Goal: Transaction & Acquisition: Obtain resource

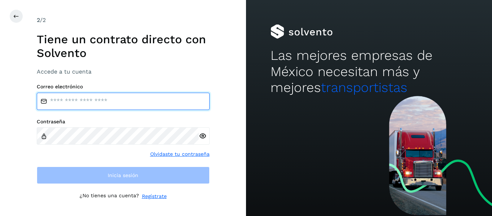
click at [98, 100] on input "email" at bounding box center [123, 101] width 173 height 17
paste input "**********"
type input "**********"
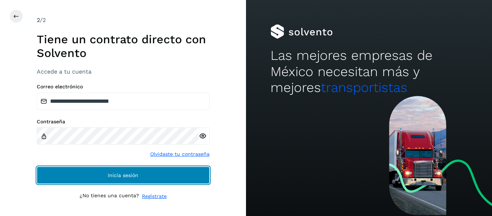
click at [162, 173] on button "Inicia sesión" at bounding box center [123, 174] width 173 height 17
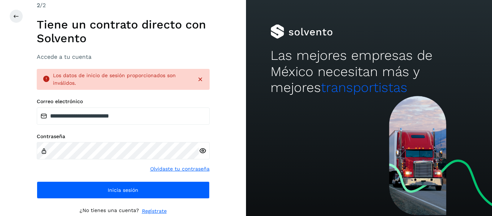
click at [204, 151] on icon at bounding box center [203, 151] width 8 height 8
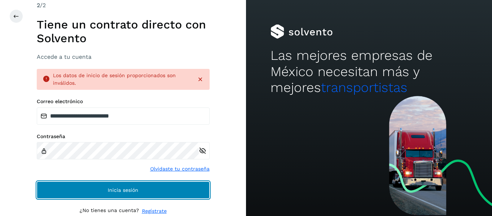
click at [202, 191] on button "Inicia sesión" at bounding box center [123, 189] width 173 height 17
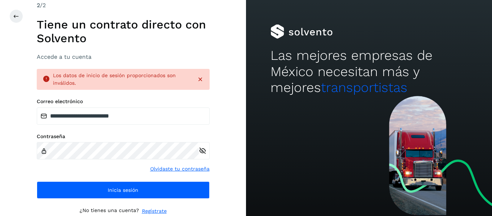
click at [200, 79] on icon at bounding box center [200, 79] width 7 height 7
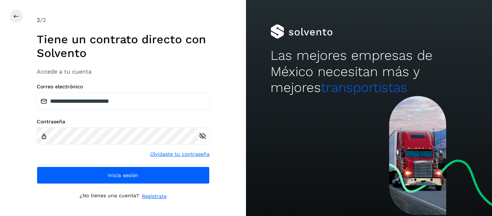
click at [188, 155] on link "Olvidaste tu contraseña" at bounding box center [179, 154] width 59 height 8
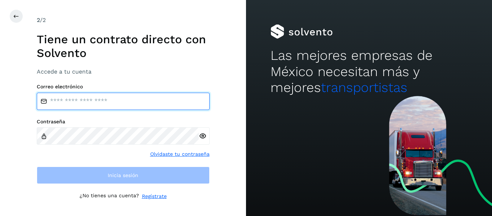
click at [112, 103] on input "email" at bounding box center [123, 101] width 173 height 17
type input "**********"
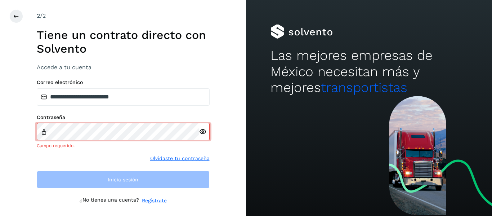
click at [153, 152] on div "Contraseña Campo requerido. Olvidaste tu contraseña" at bounding box center [123, 138] width 173 height 48
click at [173, 157] on link "Olvidaste tu contraseña" at bounding box center [179, 159] width 59 height 8
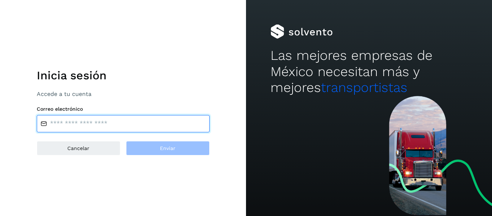
click at [118, 126] on input "email" at bounding box center [123, 123] width 173 height 17
type input "**********"
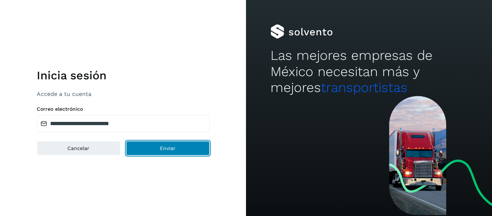
click at [156, 152] on button "Enviar" at bounding box center [168, 148] width 84 height 14
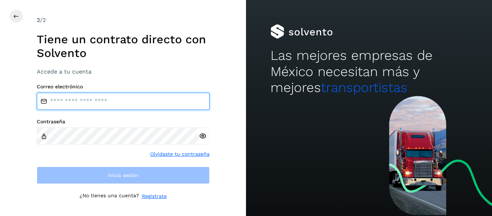
click at [93, 100] on input "email" at bounding box center [123, 101] width 173 height 17
type input "**********"
click at [98, 106] on input "email" at bounding box center [123, 101] width 173 height 17
type input "********"
click at [122, 103] on input "email" at bounding box center [123, 101] width 173 height 17
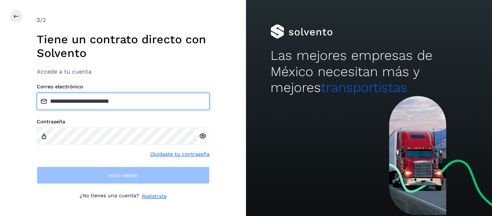
type input "**********"
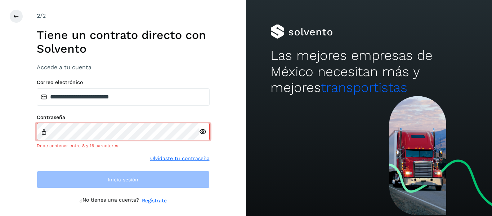
click at [201, 136] on div at bounding box center [204, 131] width 11 height 17
click at [204, 131] on icon at bounding box center [203, 132] width 8 height 8
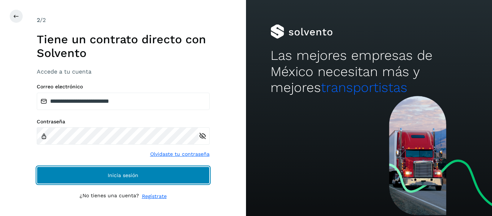
click at [142, 177] on button "Inicia sesión" at bounding box center [123, 174] width 173 height 17
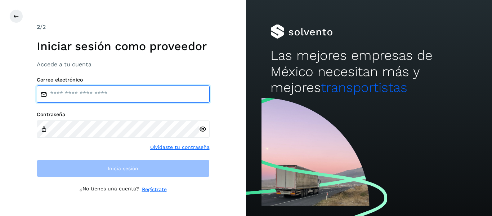
click at [99, 94] on input "email" at bounding box center [123, 93] width 173 height 17
type input "**********"
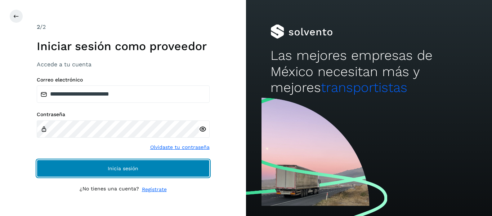
click at [150, 170] on button "Inicia sesión" at bounding box center [123, 168] width 173 height 17
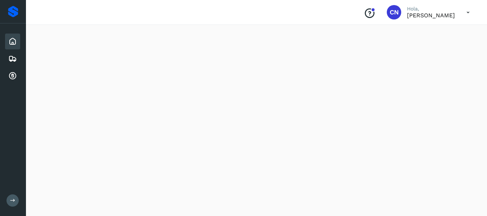
scroll to position [144, 0]
click at [12, 39] on icon at bounding box center [12, 41] width 9 height 9
click at [13, 73] on icon at bounding box center [12, 76] width 9 height 9
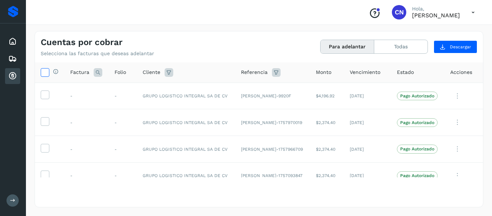
click at [43, 76] on span at bounding box center [45, 74] width 8 height 6
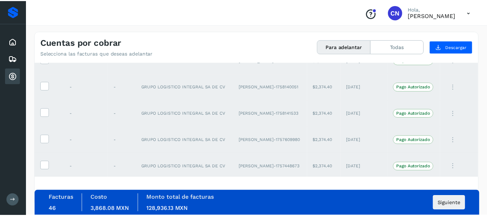
scroll to position [1128, 0]
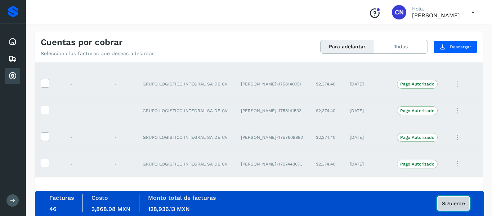
click at [452, 206] on button "Siguiente" at bounding box center [453, 203] width 32 height 14
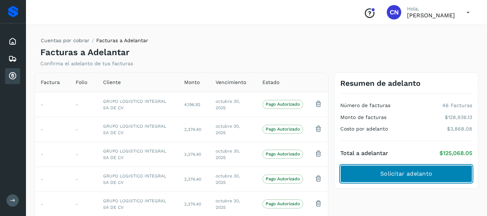
click at [412, 173] on span "Solicitar adelanto" at bounding box center [406, 174] width 52 height 8
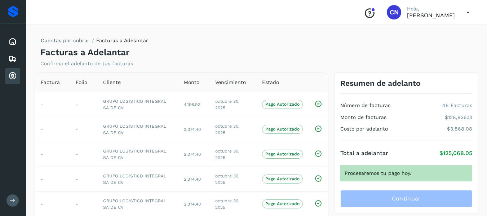
click at [410, 174] on div "Procesaremos tu pago hoy." at bounding box center [406, 173] width 132 height 16
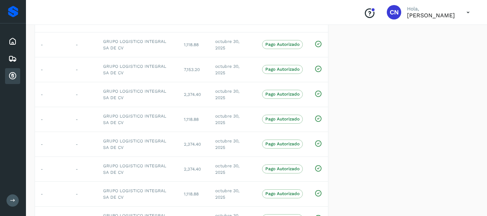
scroll to position [29, 0]
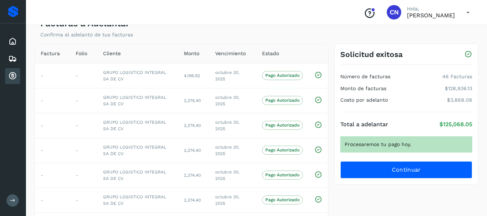
click at [468, 11] on icon at bounding box center [467, 12] width 15 height 15
click at [359, 28] on div at bounding box center [243, 108] width 487 height 216
click at [389, 12] on span "CN" at bounding box center [393, 12] width 9 height 0
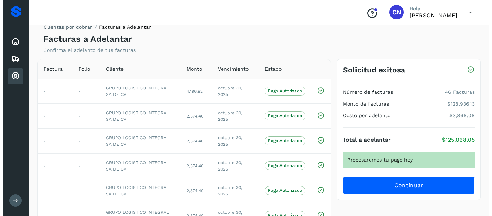
scroll to position [0, 0]
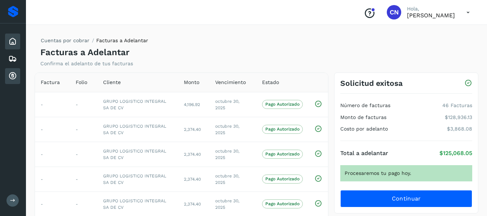
click at [16, 43] on icon at bounding box center [12, 41] width 9 height 9
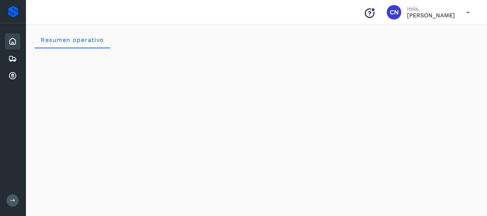
click at [469, 10] on icon at bounding box center [467, 12] width 15 height 15
click at [380, 13] on div at bounding box center [243, 108] width 487 height 216
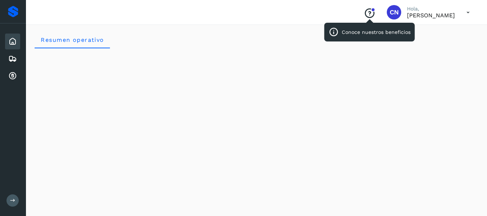
click at [363, 14] on icon "Conoce nuestros beneficios" at bounding box center [369, 14] width 12 height 12
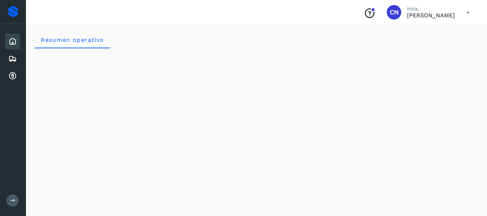
click at [10, 200] on icon at bounding box center [12, 200] width 5 height 5
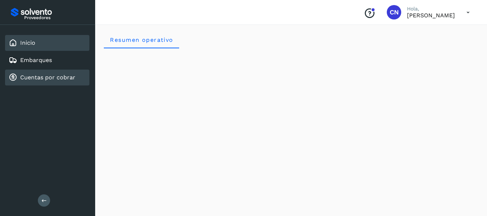
click at [43, 80] on link "Cuentas por cobrar" at bounding box center [47, 77] width 55 height 7
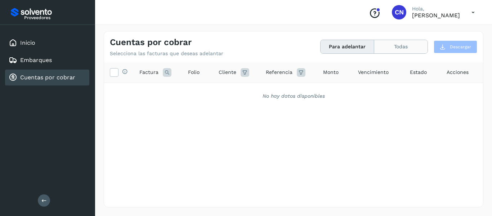
click at [395, 49] on button "Todas" at bounding box center [400, 46] width 53 height 13
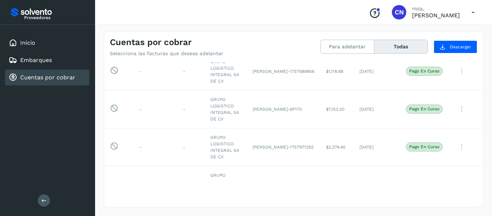
scroll to position [252, 0]
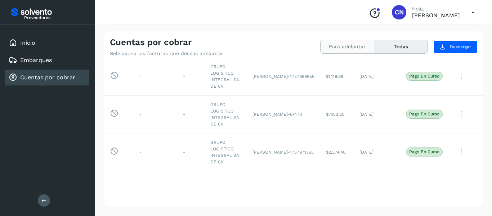
click at [351, 44] on button "Para adelantar" at bounding box center [348, 46] width 54 height 13
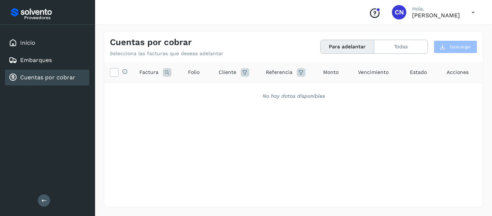
scroll to position [0, 0]
click at [408, 47] on button "Todas" at bounding box center [400, 46] width 53 height 13
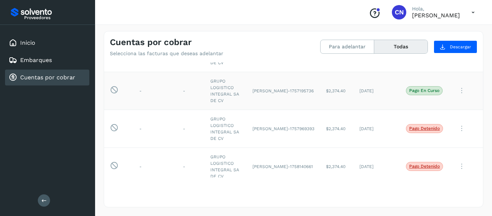
scroll to position [1261, 0]
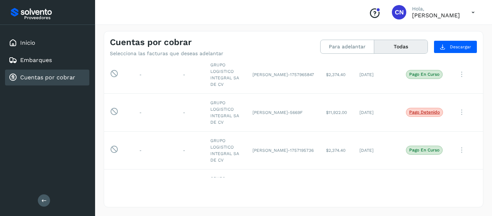
scroll to position [1225, 0]
